Goal: Book appointment/travel/reservation

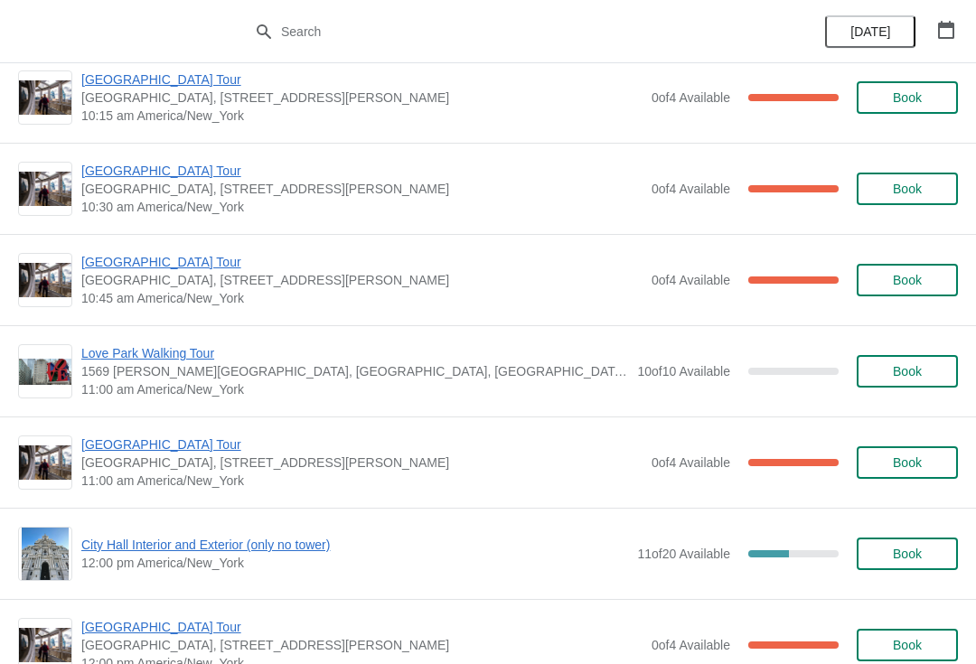
scroll to position [391, 0]
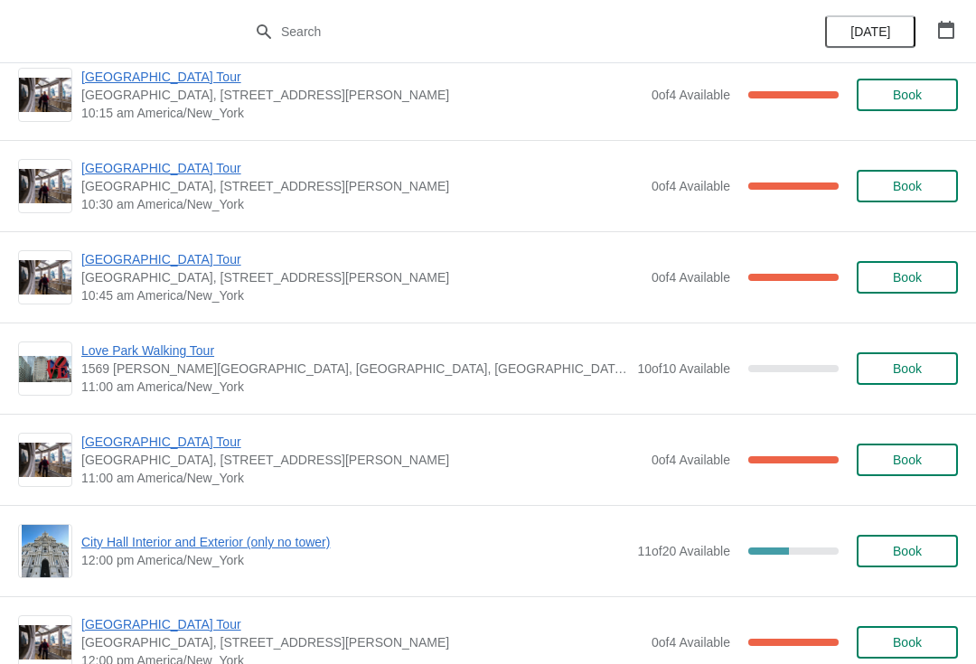
click at [142, 448] on span "[GEOGRAPHIC_DATA] Tour" at bounding box center [361, 442] width 561 height 18
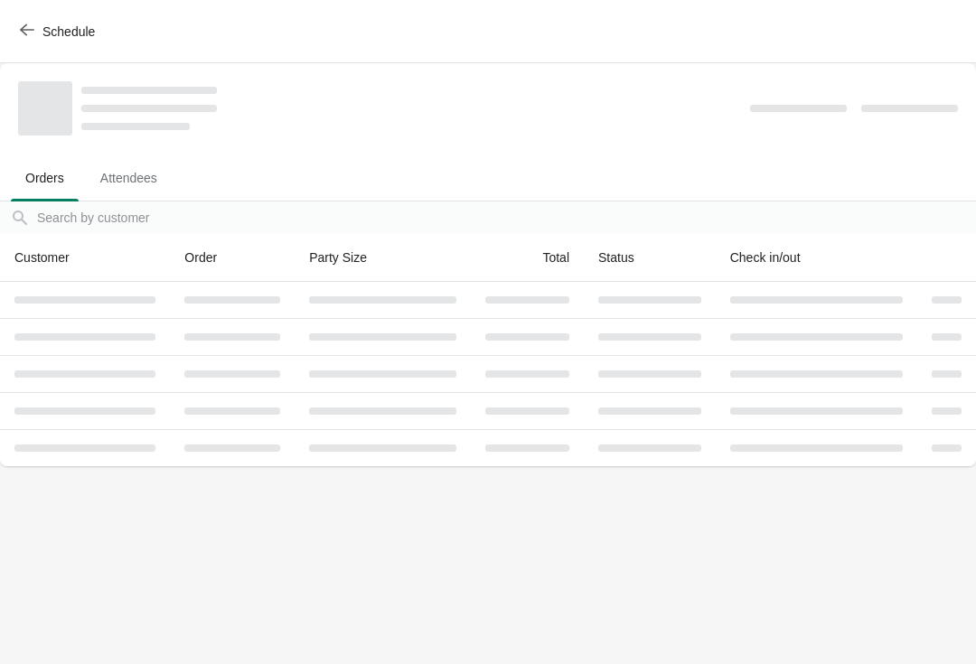
scroll to position [0, 0]
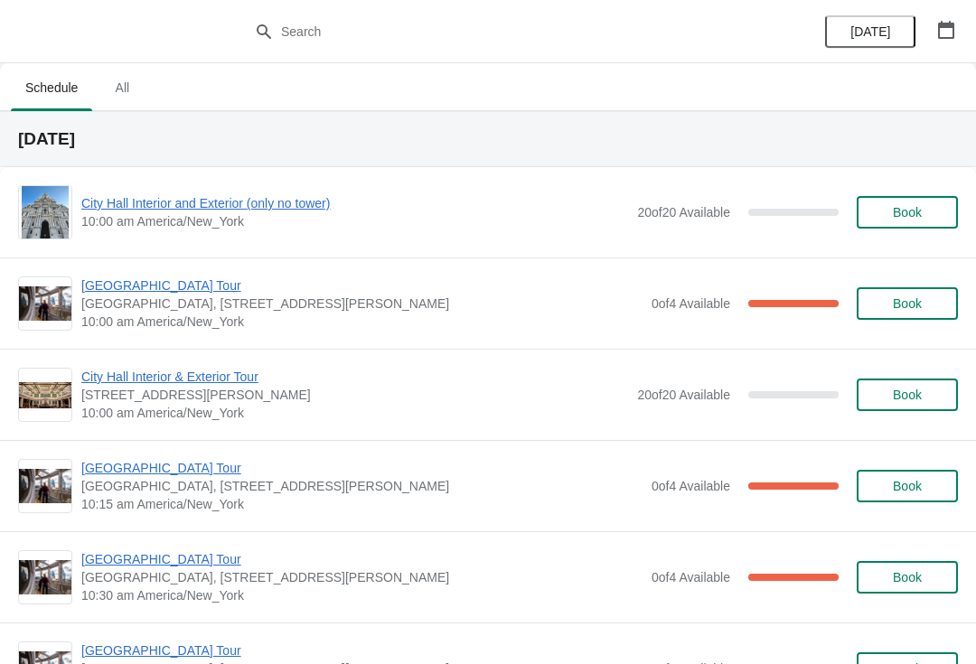
click at [961, 23] on button "button" at bounding box center [946, 30] width 33 height 33
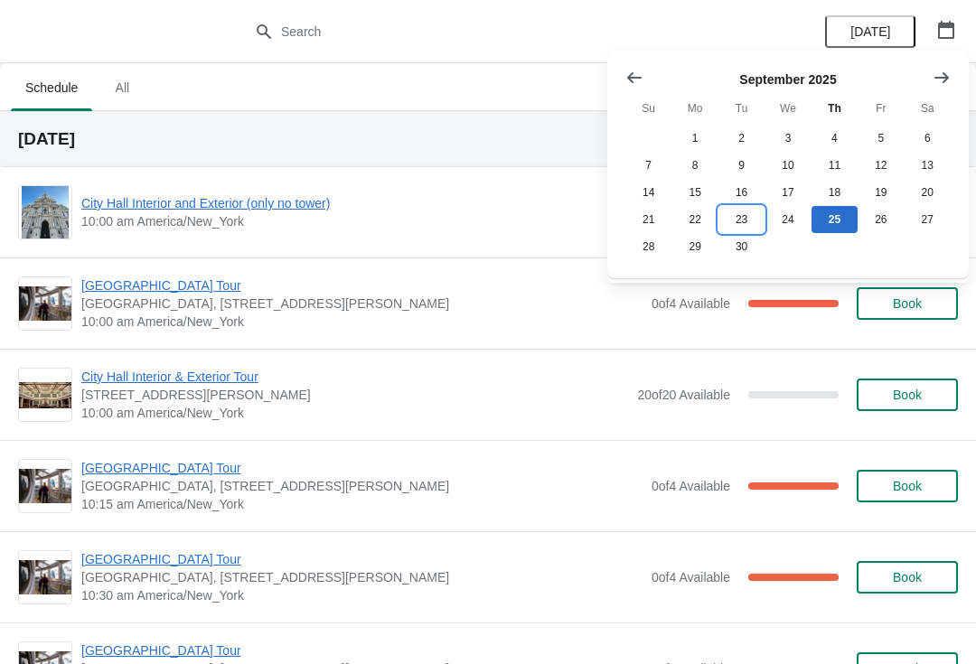
click at [747, 222] on button "23" at bounding box center [742, 219] width 46 height 27
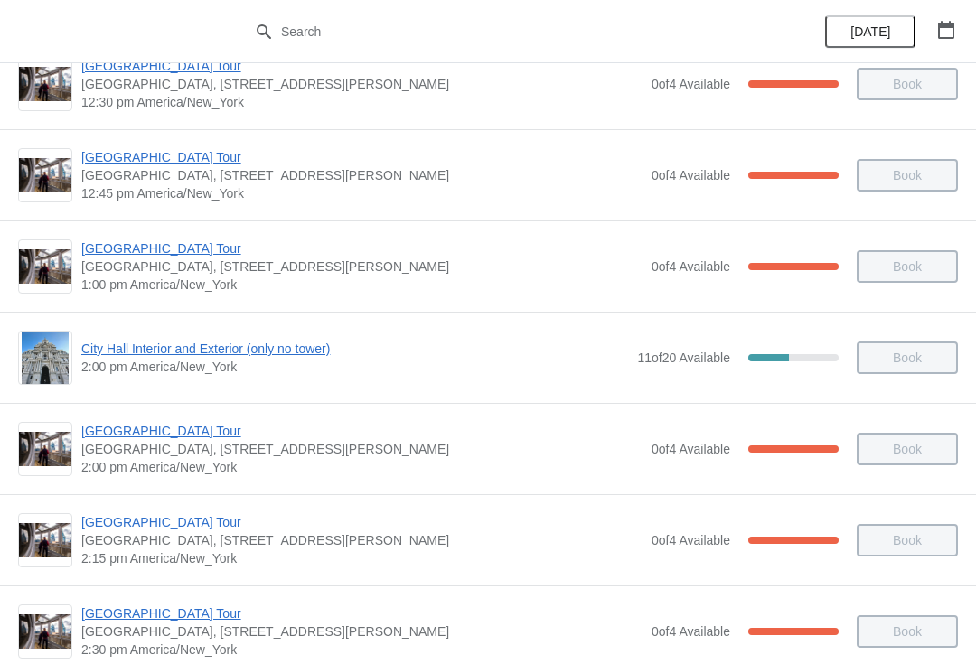
scroll to position [1136, 0]
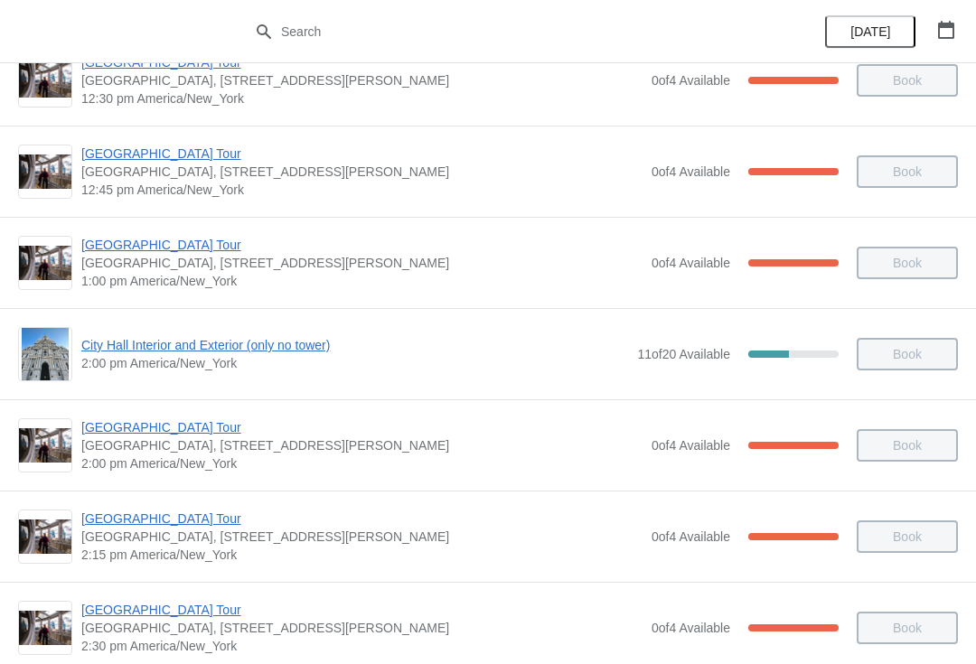
click at [136, 336] on span "City Hall Interior and Exterior (only no tower)" at bounding box center [354, 345] width 547 height 18
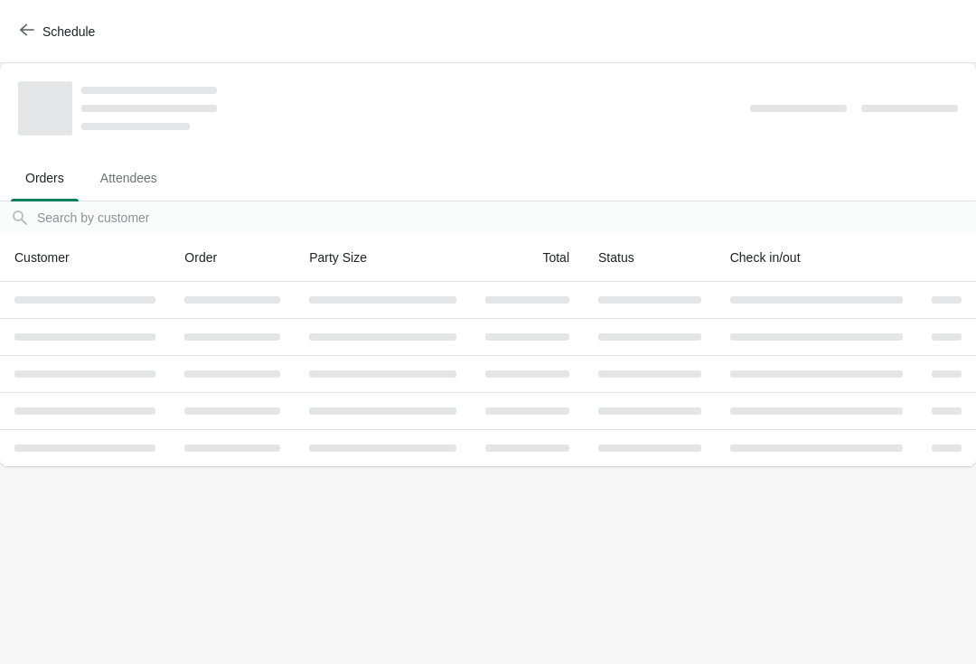
scroll to position [0, 0]
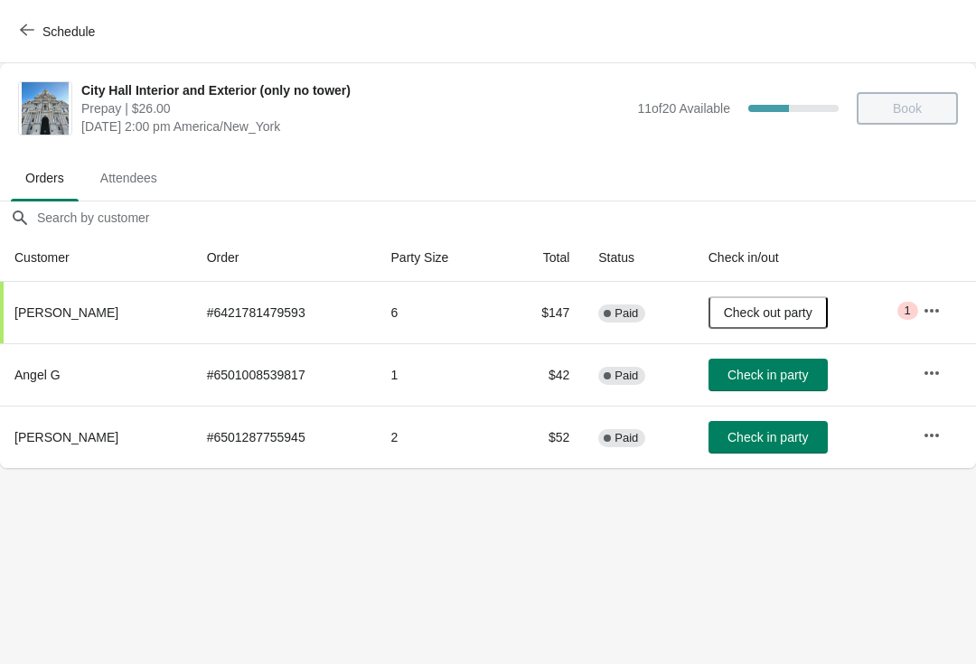
click at [923, 378] on icon "button" at bounding box center [932, 373] width 18 height 18
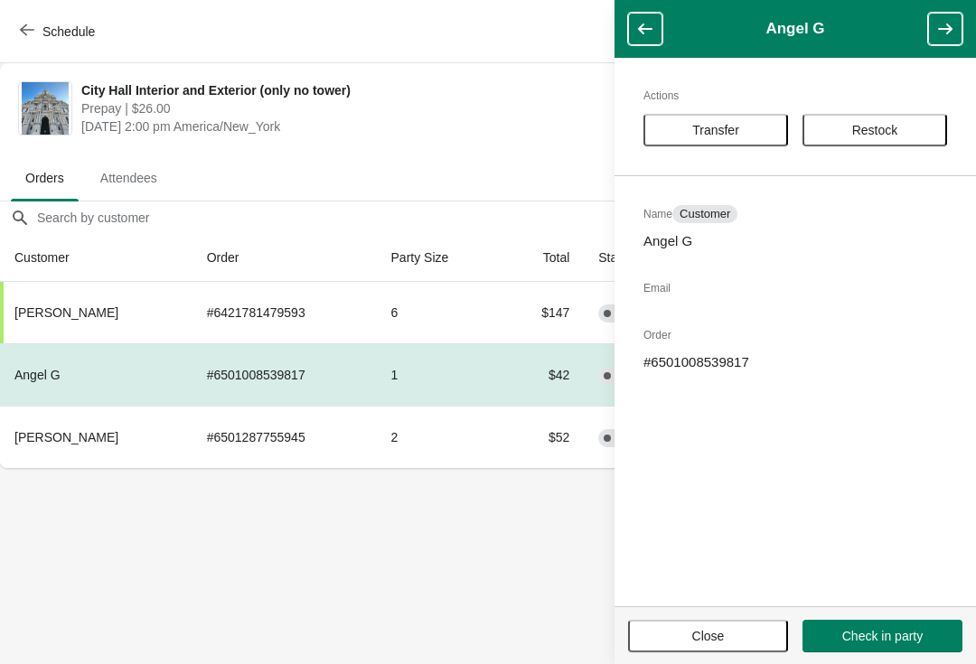
click at [682, 121] on button "Transfer" at bounding box center [716, 130] width 145 height 33
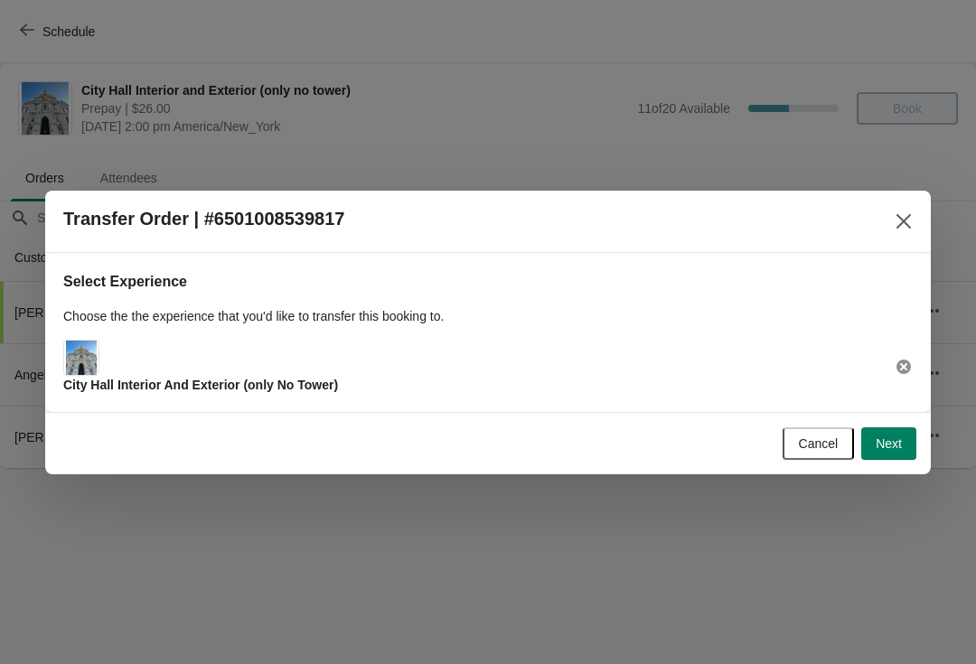
click at [882, 446] on span "Next" at bounding box center [889, 444] width 26 height 14
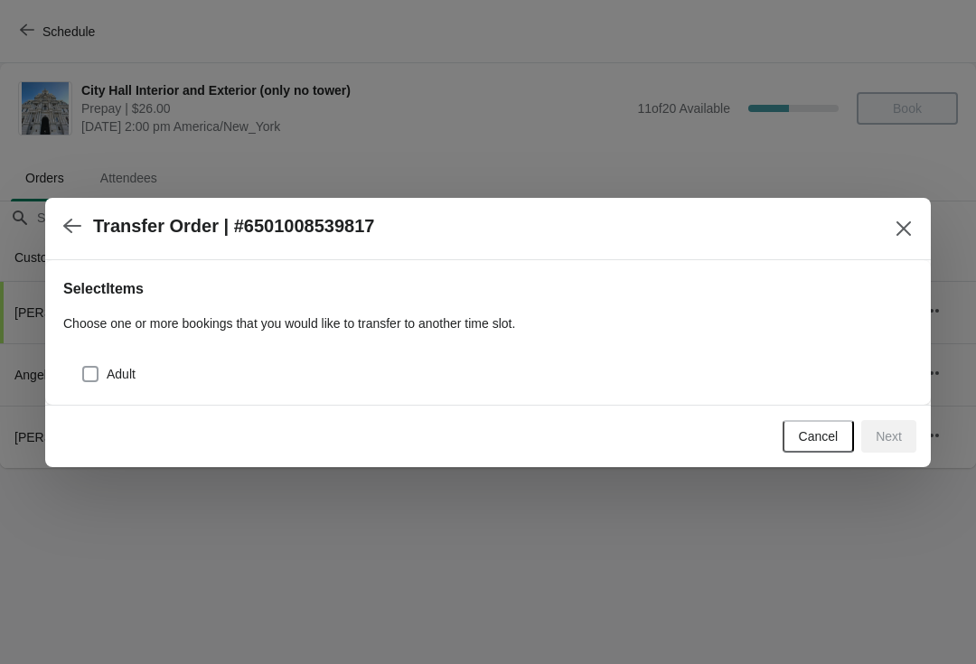
click at [88, 367] on span at bounding box center [90, 374] width 16 height 16
click at [83, 367] on input "Adult" at bounding box center [82, 366] width 1 height 1
checkbox input "true"
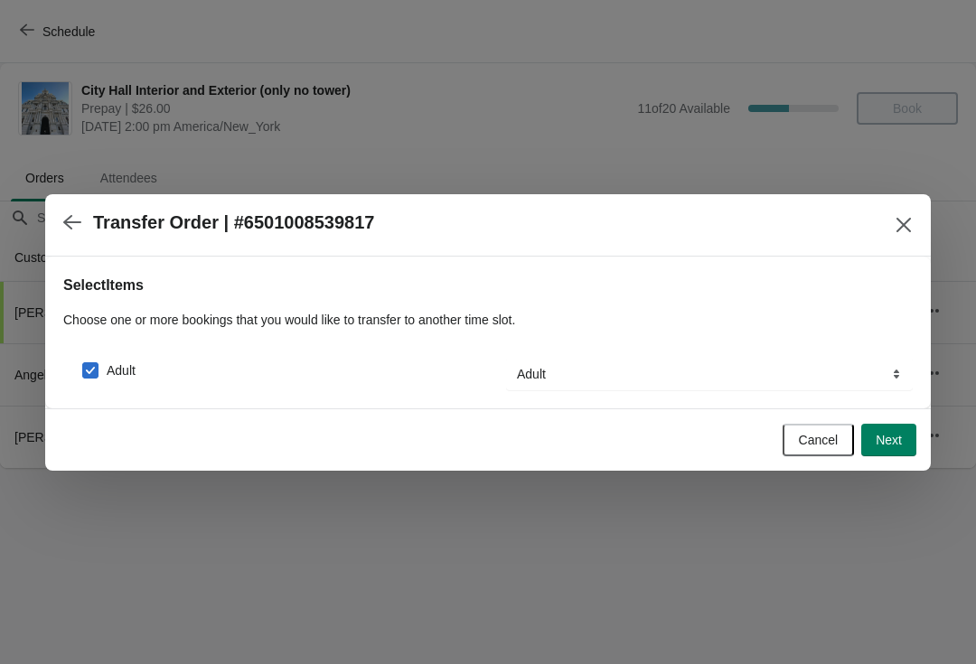
click at [902, 446] on button "Next" at bounding box center [888, 440] width 55 height 33
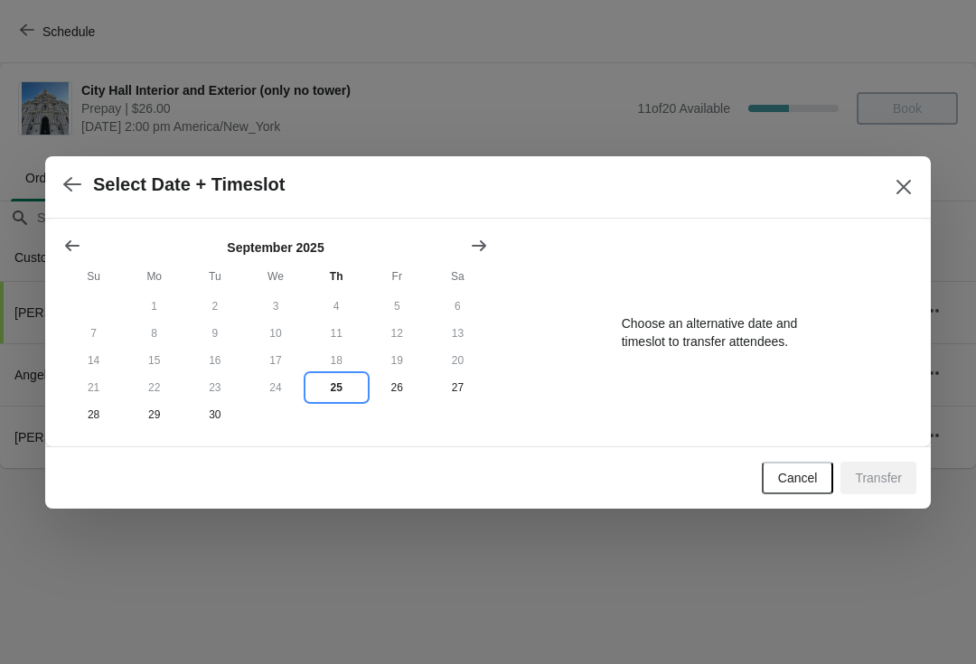
click at [344, 391] on button "25" at bounding box center [336, 387] width 61 height 27
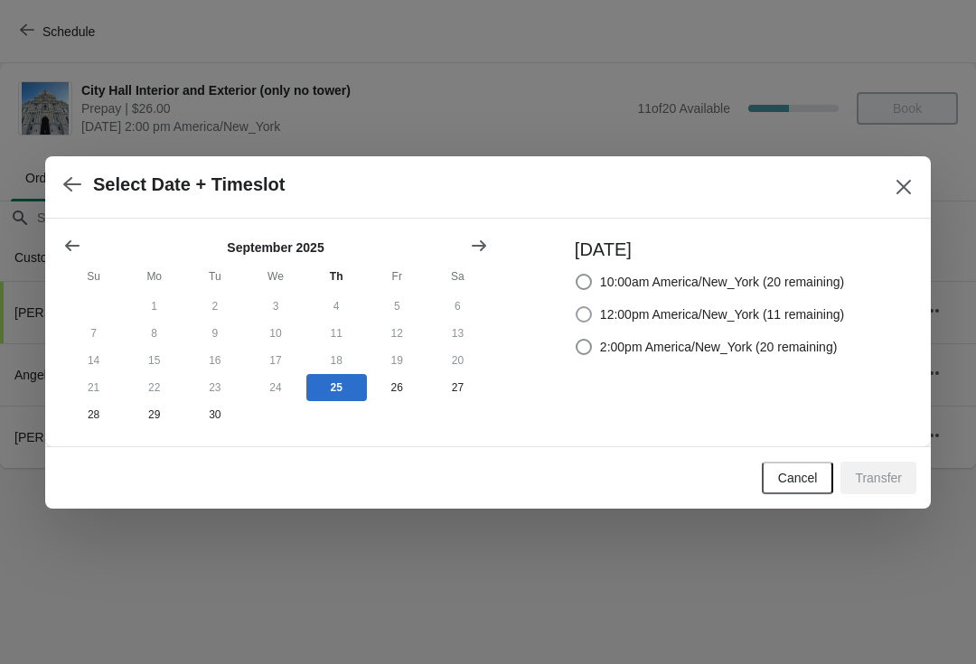
click at [581, 315] on span at bounding box center [584, 314] width 16 height 16
click at [577, 307] on input "12:00pm America/New_York (11 remaining)" at bounding box center [576, 306] width 1 height 1
radio input "true"
click at [875, 477] on span "Transfer" at bounding box center [878, 478] width 47 height 14
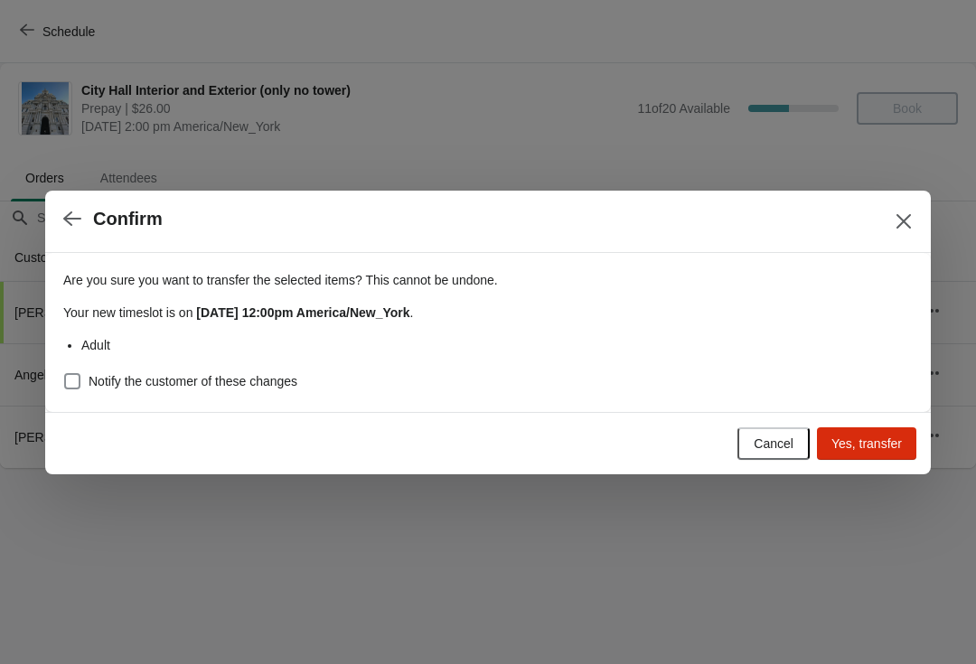
click at [70, 385] on span at bounding box center [72, 381] width 16 height 16
click at [65, 374] on input "Notify the customer of these changes" at bounding box center [64, 373] width 1 height 1
checkbox input "true"
click at [867, 446] on span "Yes, transfer" at bounding box center [867, 444] width 70 height 14
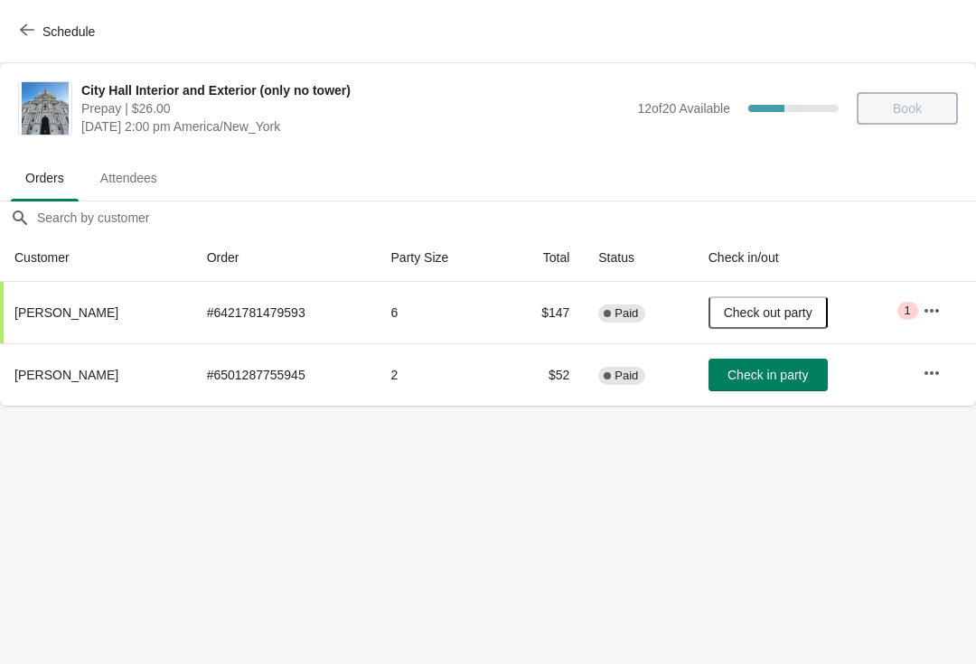
click at [30, 41] on button "Schedule" at bounding box center [59, 31] width 100 height 33
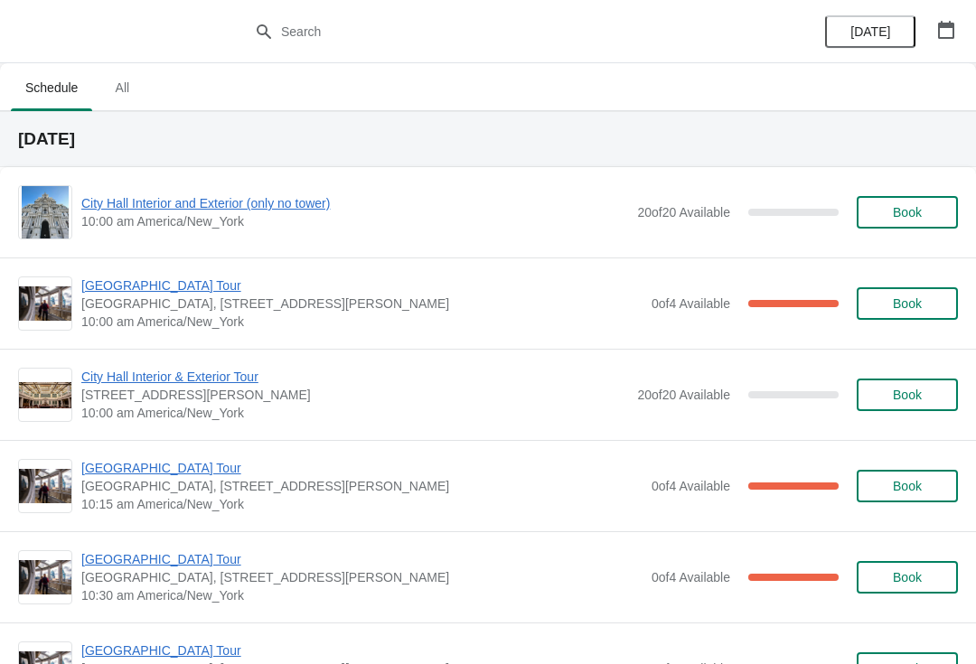
click at [944, 9] on div "[DATE]" at bounding box center [890, 31] width 172 height 63
click at [944, 21] on icon "button" at bounding box center [946, 30] width 18 height 18
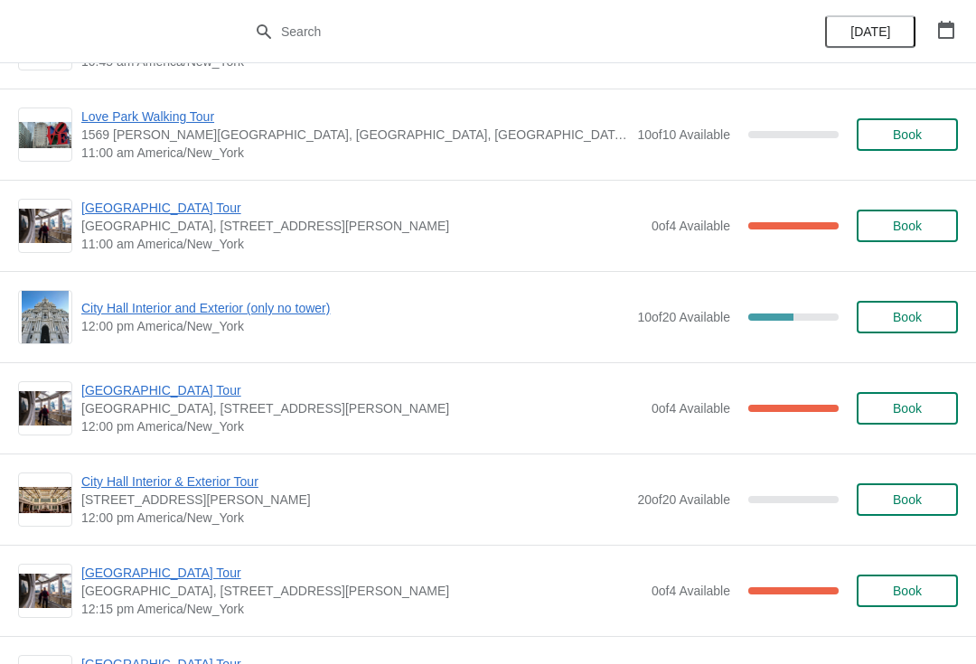
scroll to position [621, 0]
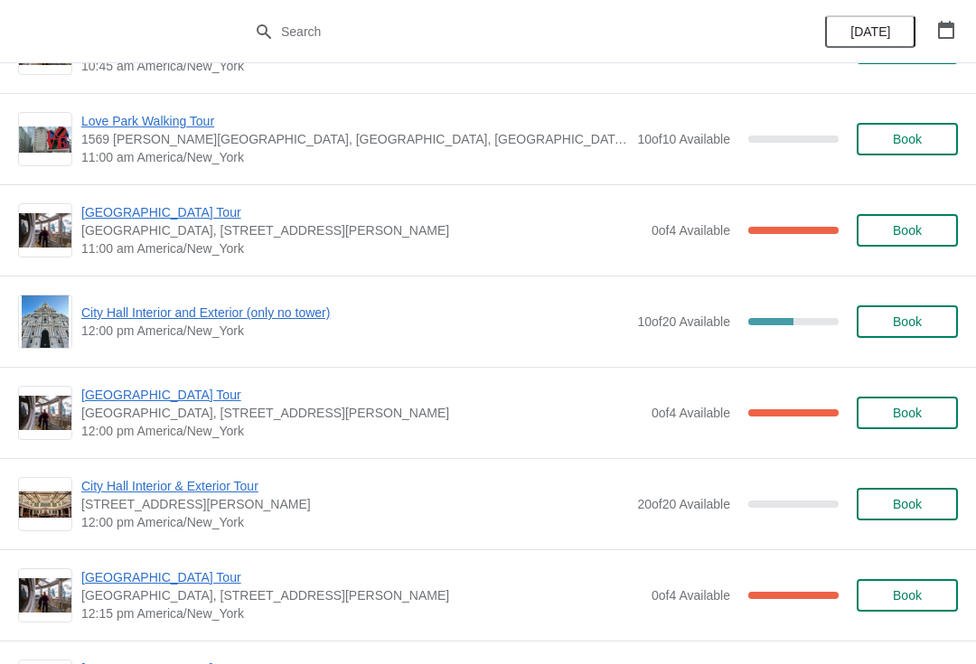
click at [168, 395] on span "[GEOGRAPHIC_DATA] Tour" at bounding box center [361, 395] width 561 height 18
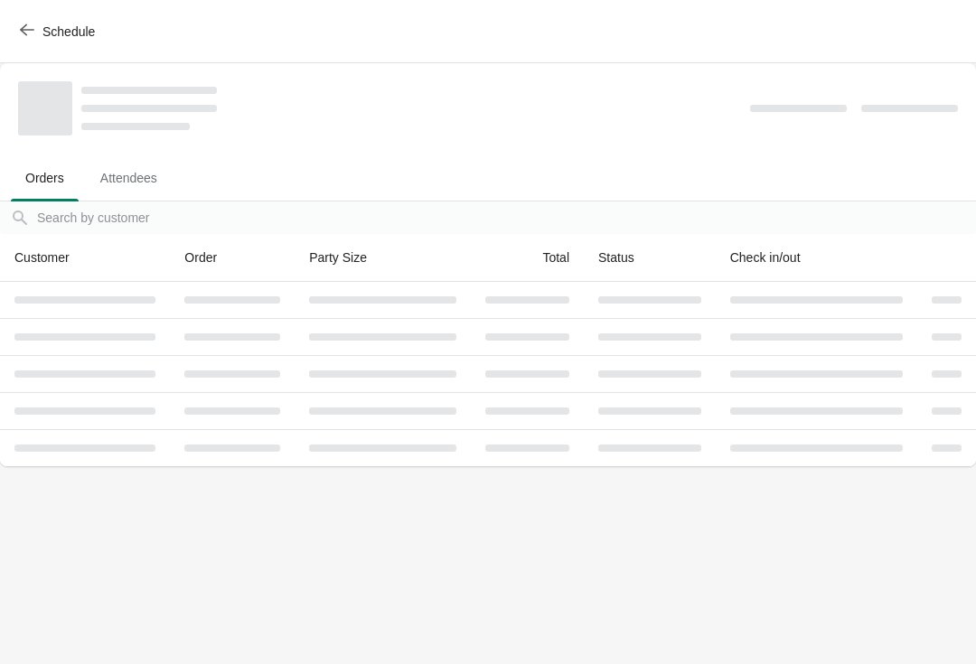
scroll to position [0, 0]
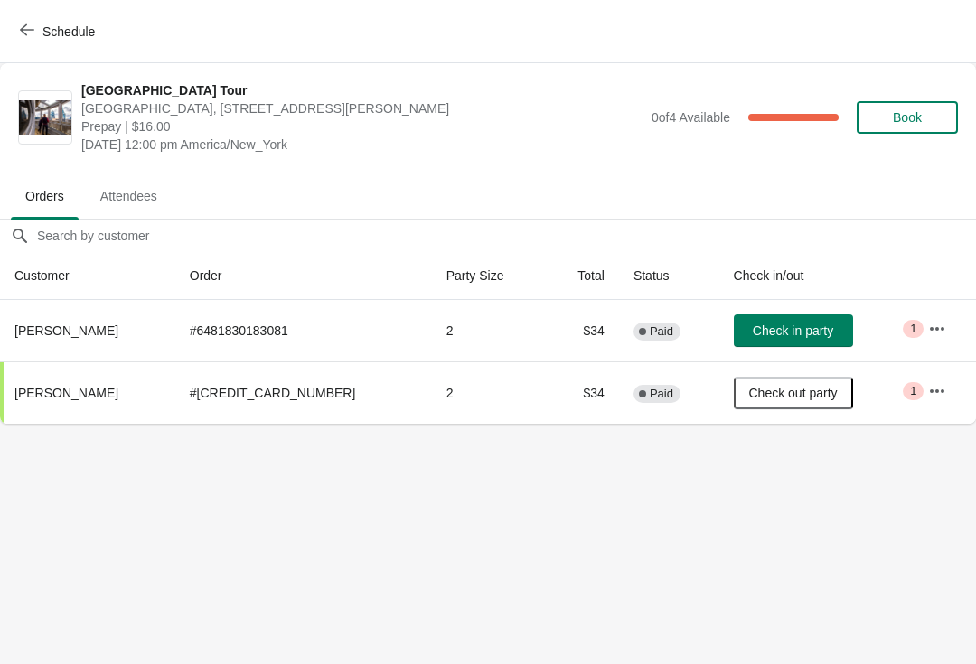
click at [18, 21] on button "Schedule" at bounding box center [59, 31] width 100 height 33
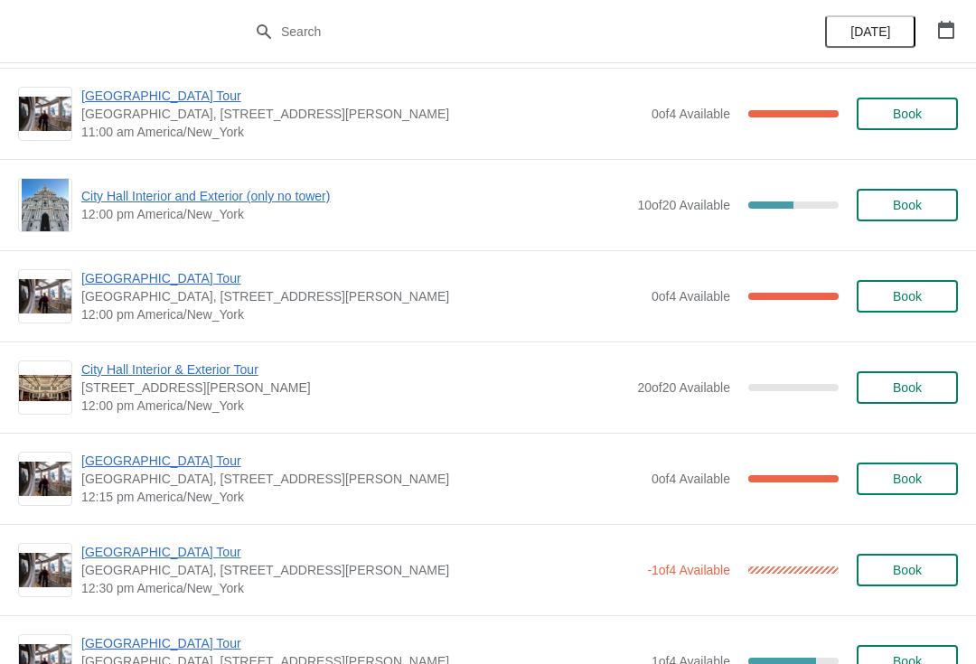
scroll to position [733, 0]
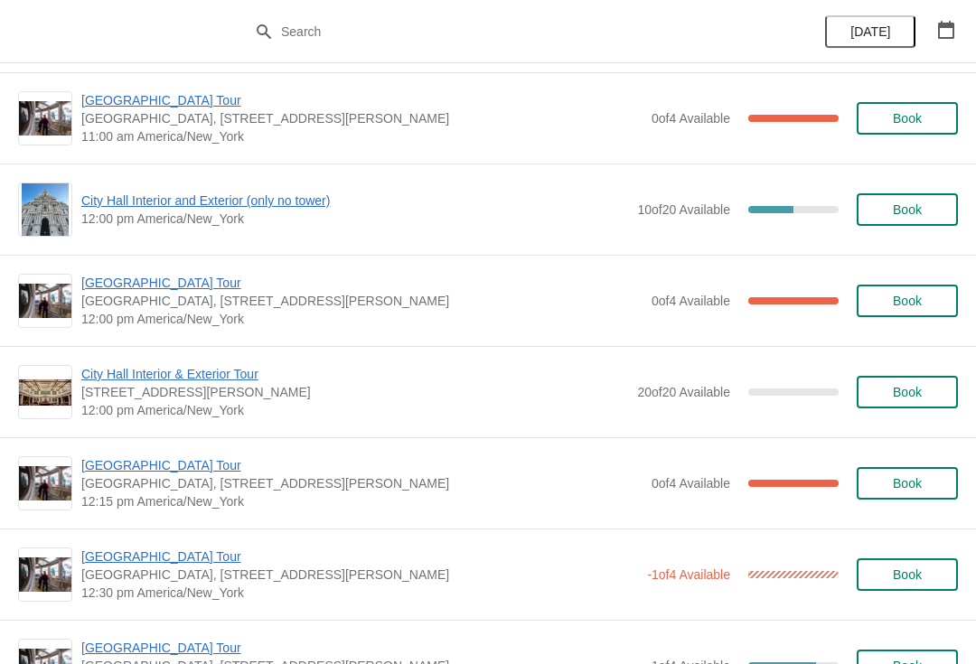
click at [281, 192] on span "City Hall Interior and Exterior (only no tower)" at bounding box center [354, 201] width 547 height 18
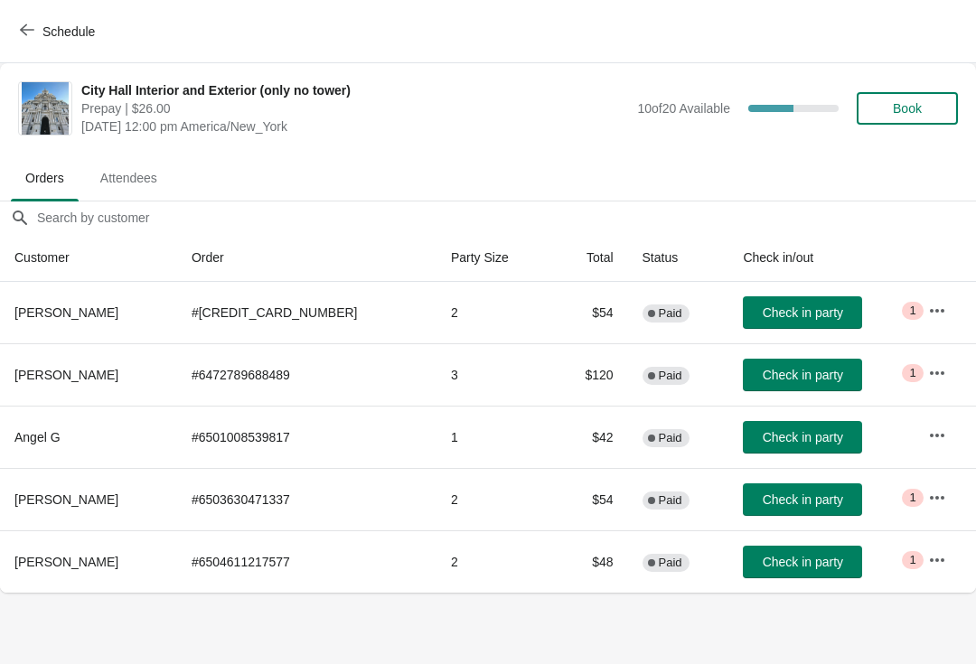
click at [59, 32] on span "Schedule" at bounding box center [68, 31] width 52 height 14
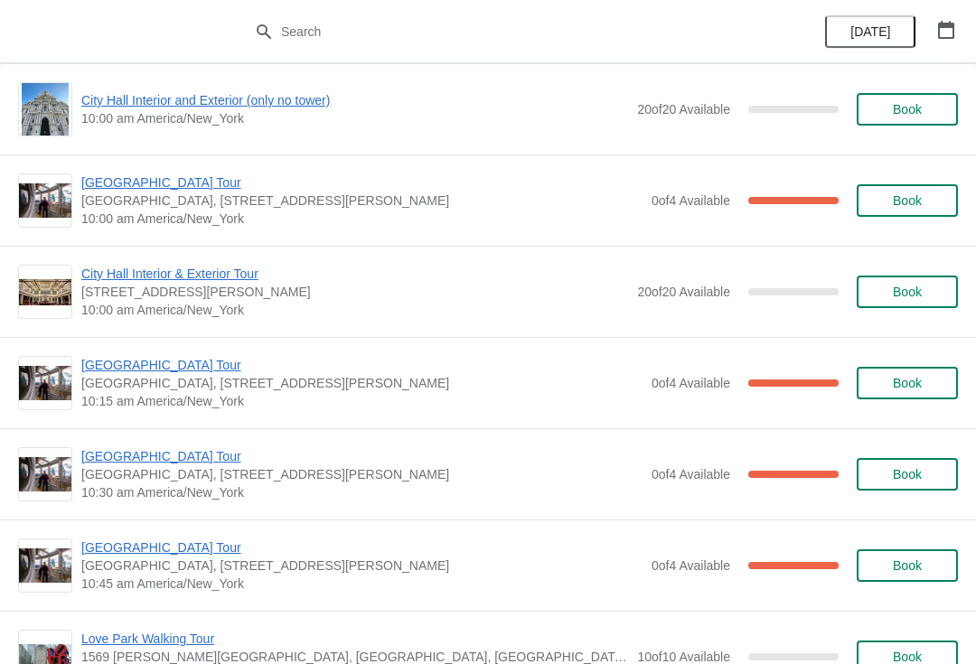
scroll to position [90, 0]
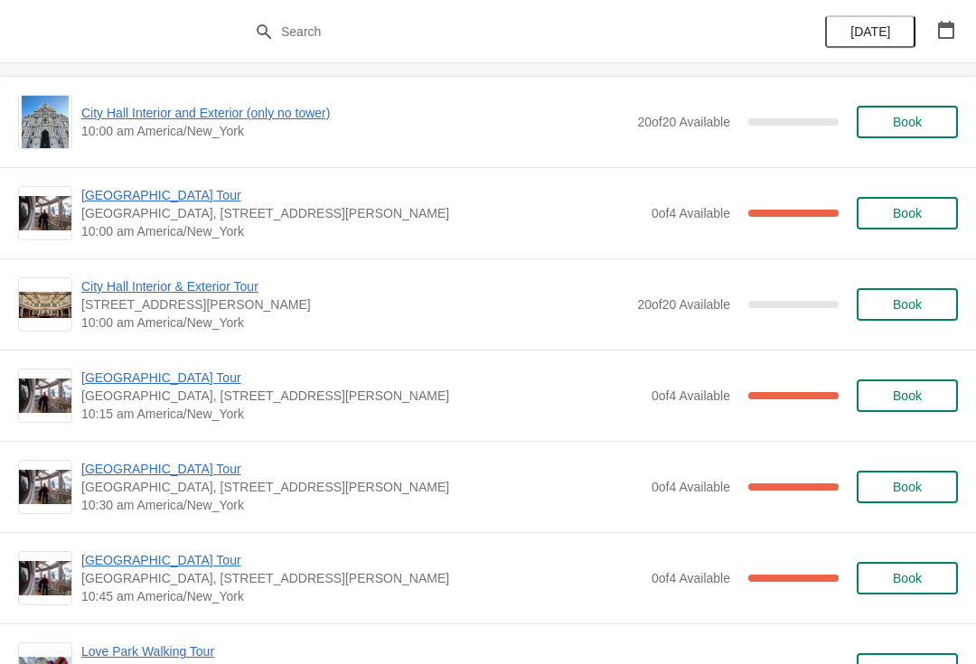
click at [159, 174] on div "City Hall Tower Tour City Hall Visitor Center, 1400 John F Kennedy Boulevard Su…" at bounding box center [488, 212] width 976 height 91
click at [141, 181] on div "City Hall Tower Tour City Hall Visitor Center, 1400 John F Kennedy Boulevard Su…" at bounding box center [488, 212] width 976 height 91
click at [154, 193] on span "[GEOGRAPHIC_DATA] Tour" at bounding box center [361, 195] width 561 height 18
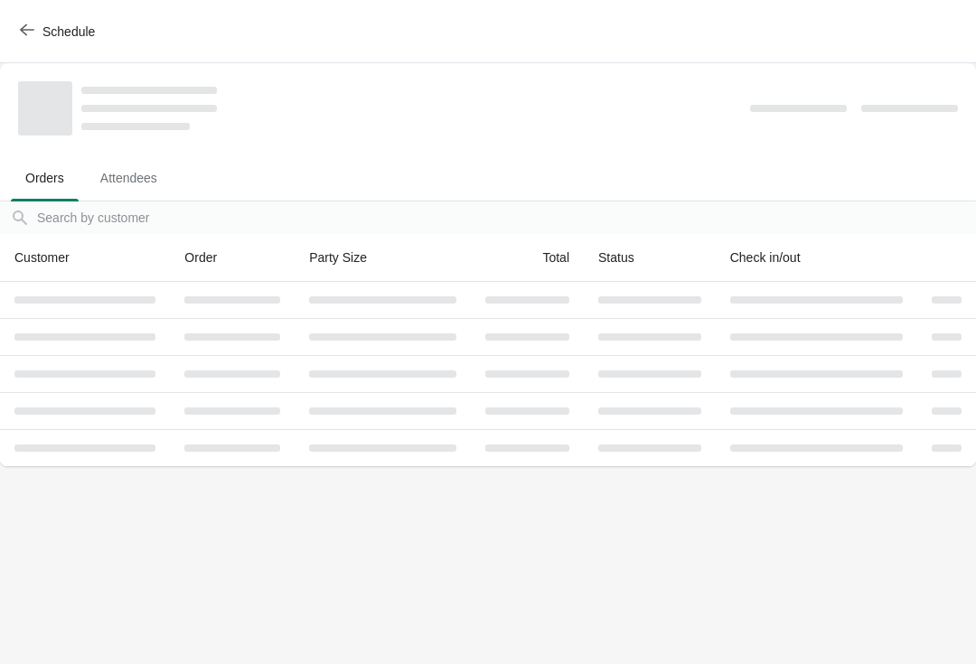
scroll to position [0, 0]
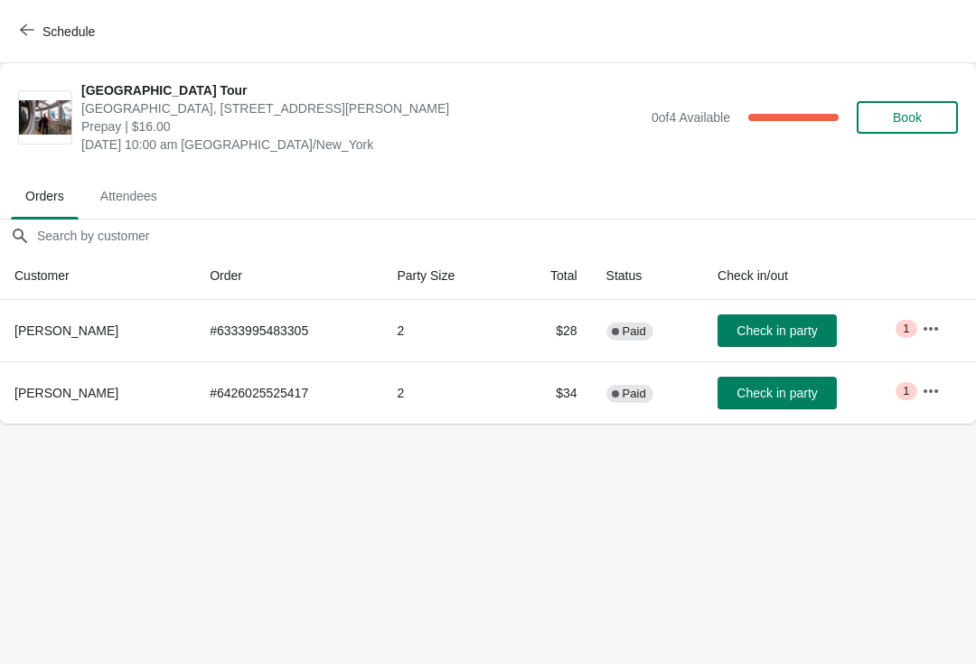
click at [776, 382] on button "Check in party" at bounding box center [777, 393] width 119 height 33
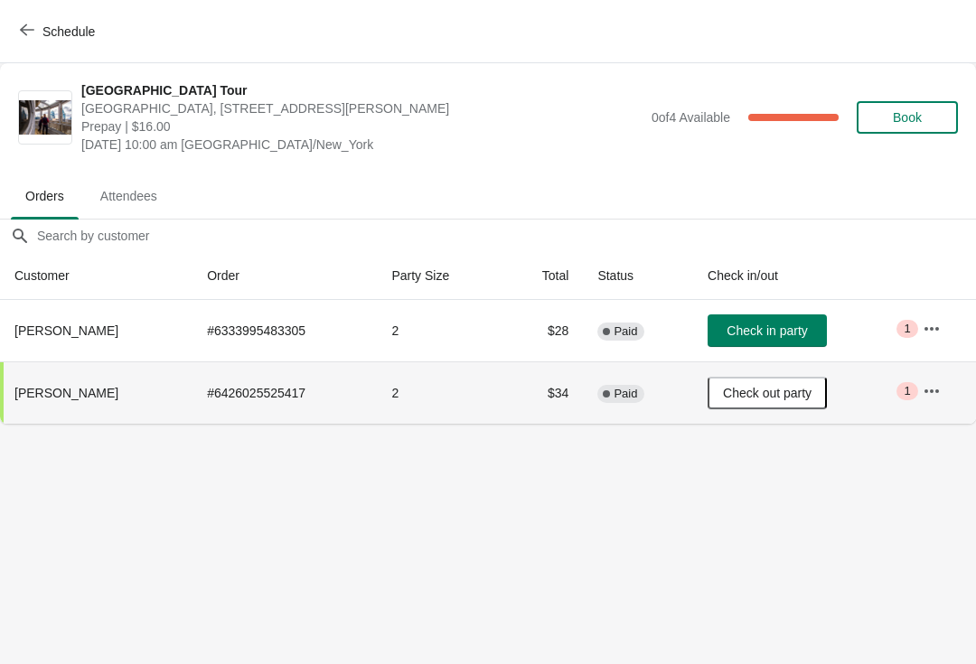
click at [32, 16] on button "Schedule" at bounding box center [59, 31] width 100 height 33
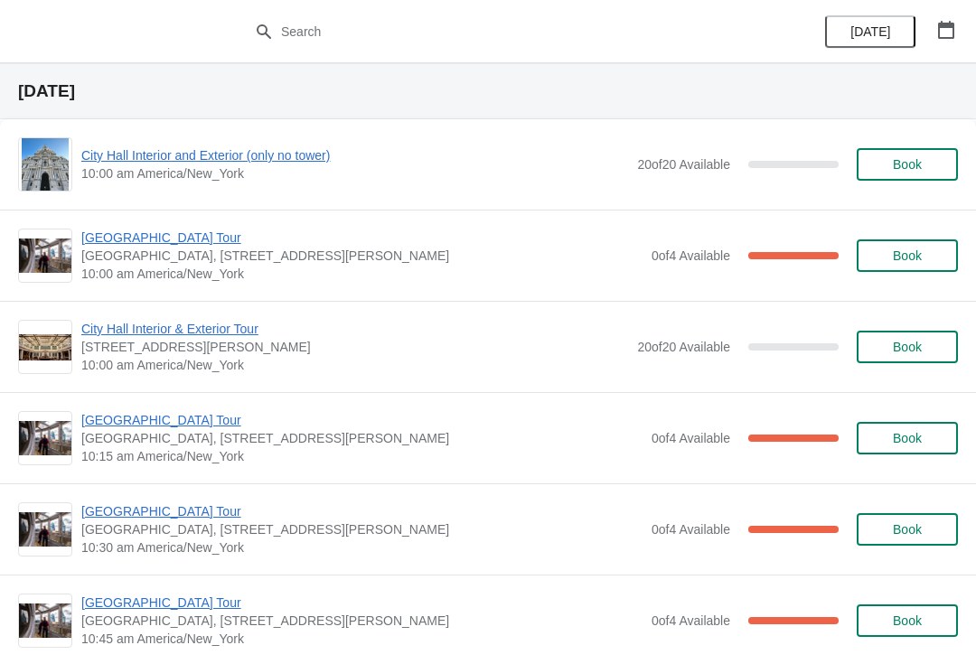
scroll to position [50, 0]
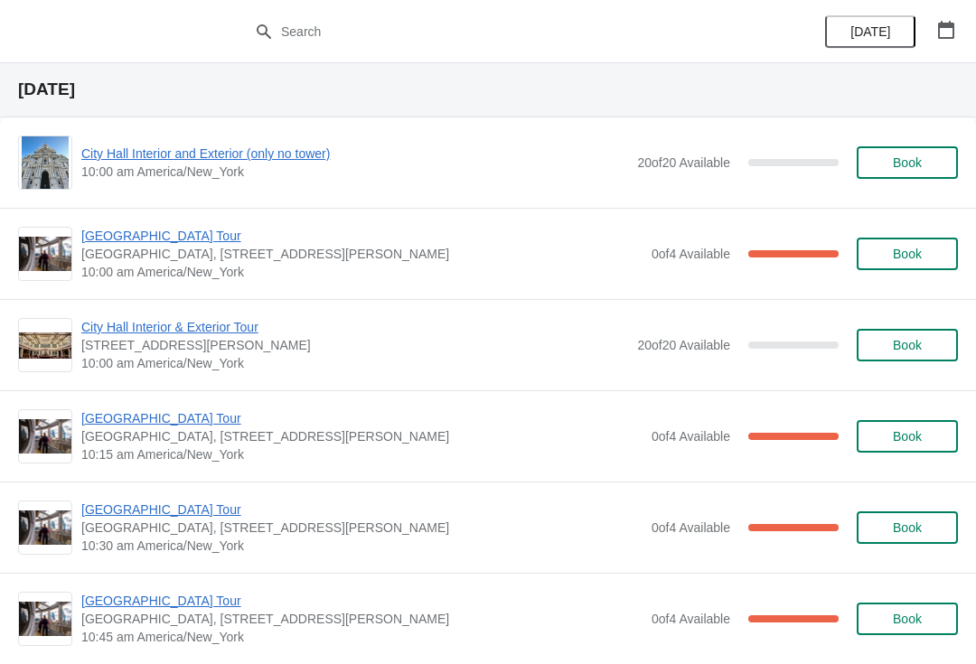
click at [114, 221] on div "City Hall Tower Tour City Hall Visitor Center, 1400 John F Kennedy Boulevard Su…" at bounding box center [488, 253] width 976 height 91
click at [128, 229] on span "[GEOGRAPHIC_DATA] Tour" at bounding box center [361, 236] width 561 height 18
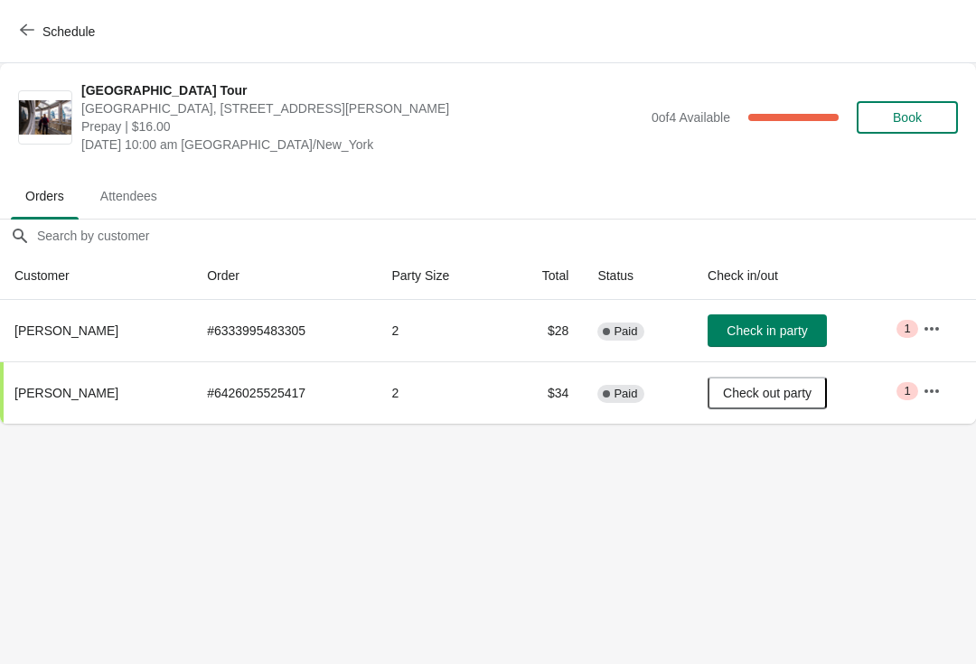
scroll to position [0, 0]
click at [739, 322] on button "Check in party" at bounding box center [767, 331] width 119 height 33
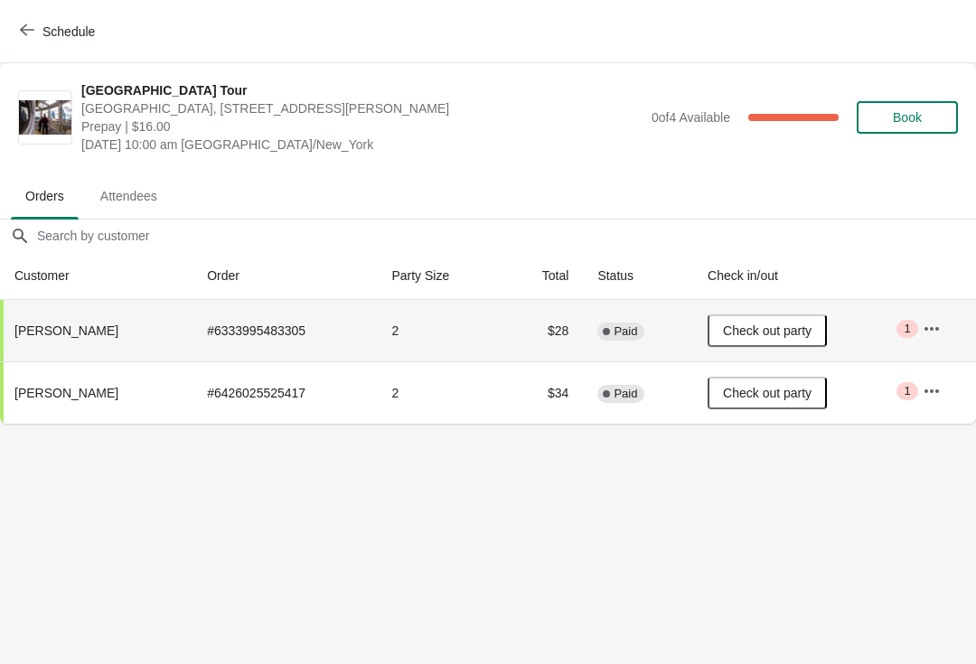
click at [32, 22] on button "Schedule" at bounding box center [59, 31] width 100 height 33
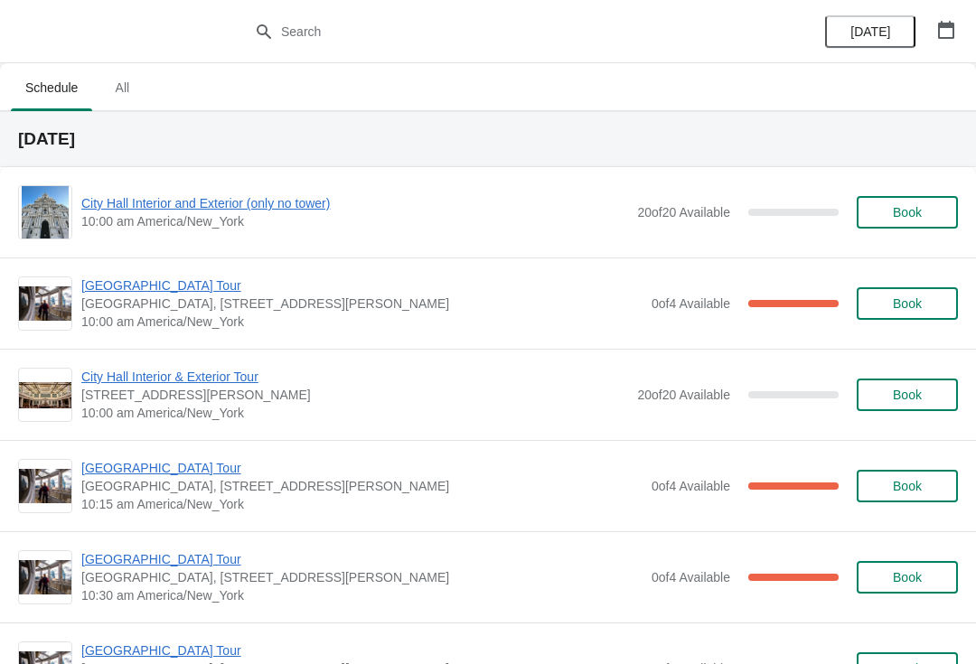
click at [298, 210] on span "City Hall Interior and Exterior (only no tower)" at bounding box center [354, 203] width 547 height 18
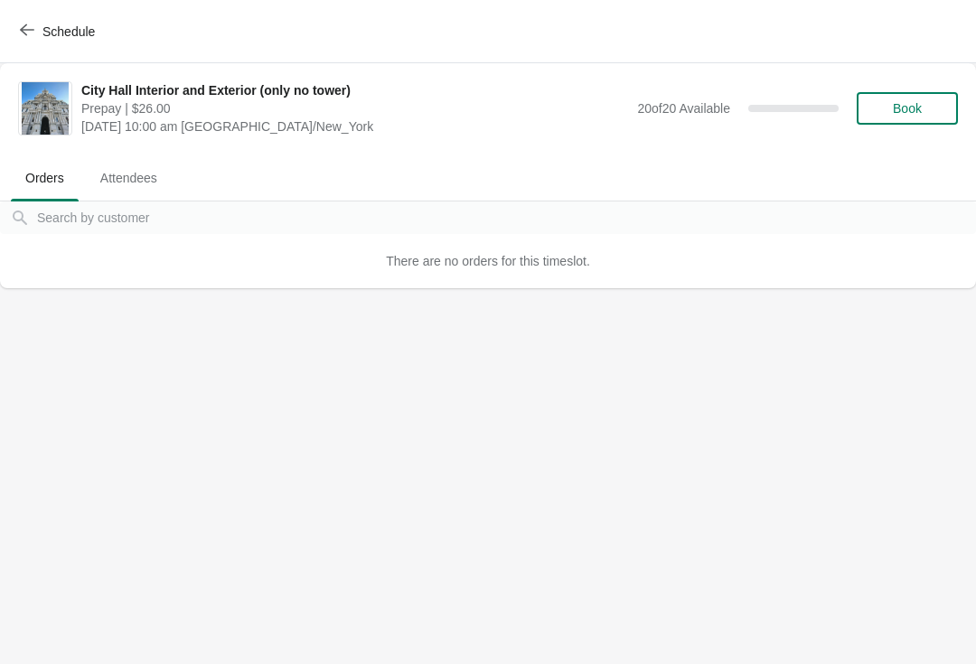
click at [33, 37] on span "button" at bounding box center [27, 31] width 14 height 17
